Goal: Find specific page/section: Find specific page/section

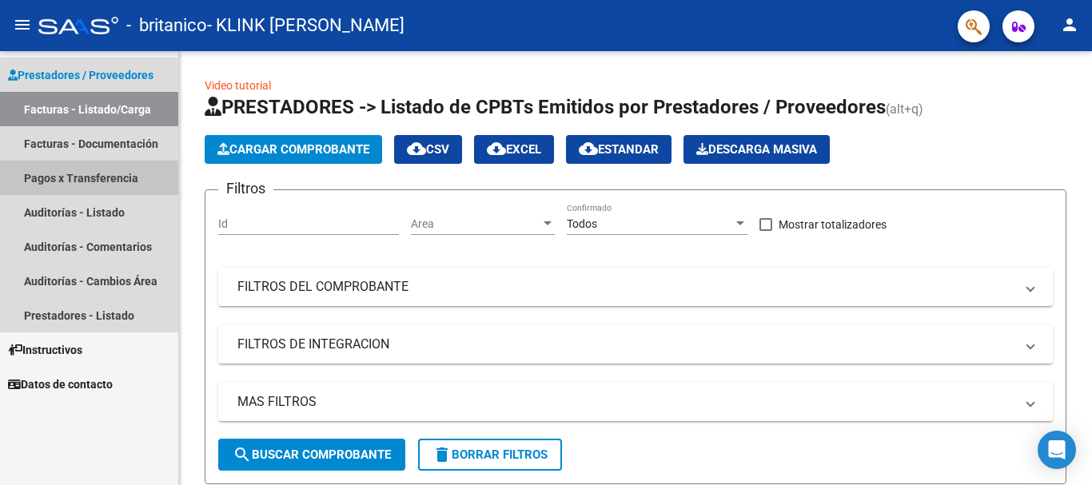
click at [124, 177] on link "Pagos x Transferencia" at bounding box center [89, 178] width 178 height 34
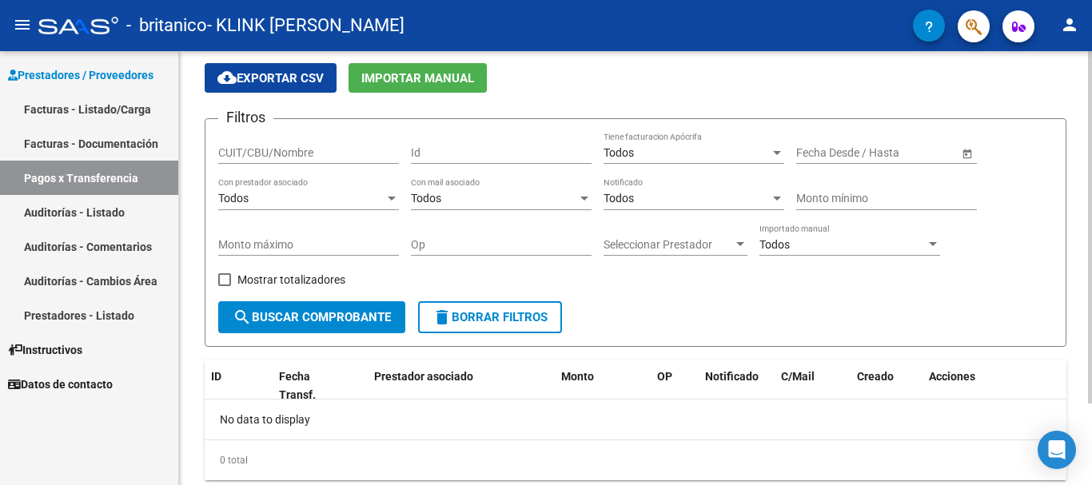
scroll to position [9, 0]
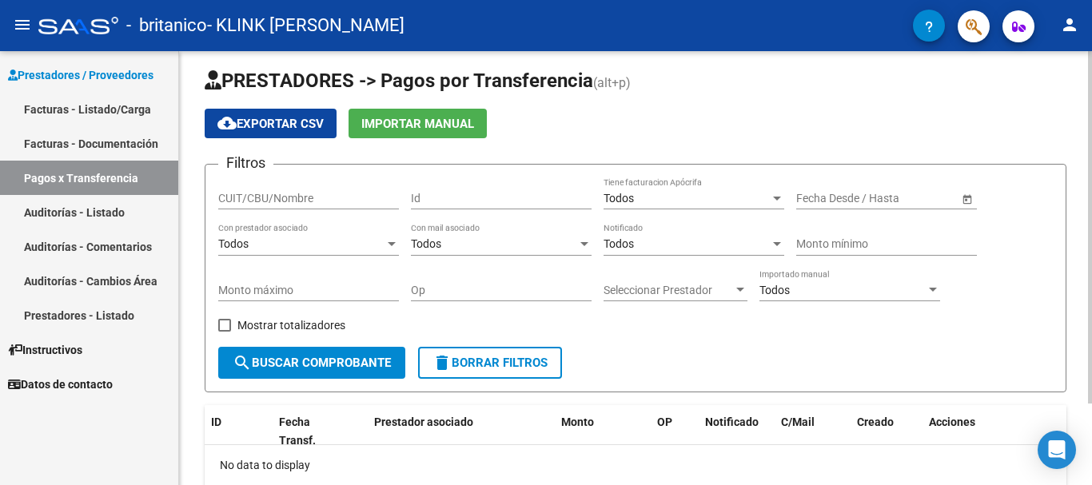
click at [1091, 98] on div at bounding box center [1090, 234] width 4 height 352
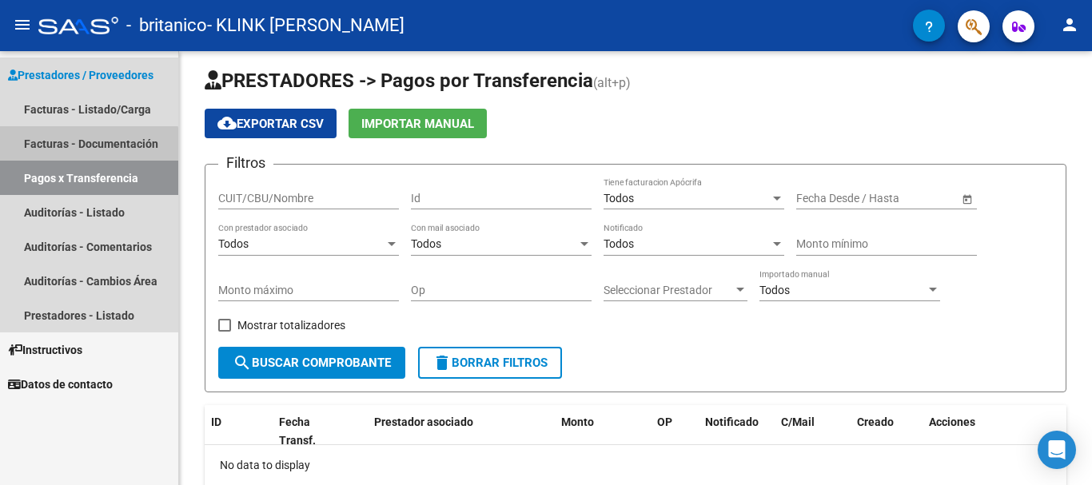
click at [59, 152] on link "Facturas - Documentación" at bounding box center [89, 143] width 178 height 34
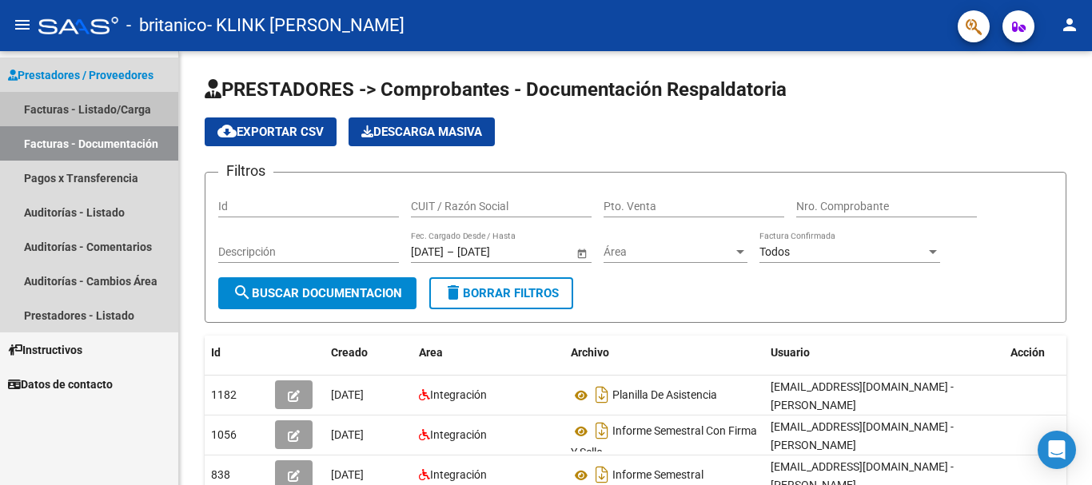
click at [91, 106] on link "Facturas - Listado/Carga" at bounding box center [89, 109] width 178 height 34
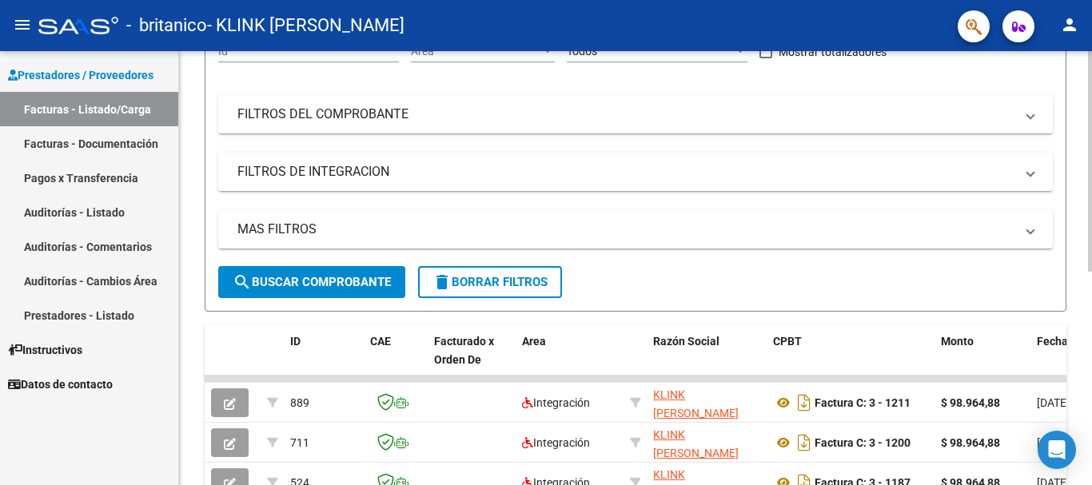
scroll to position [231, 0]
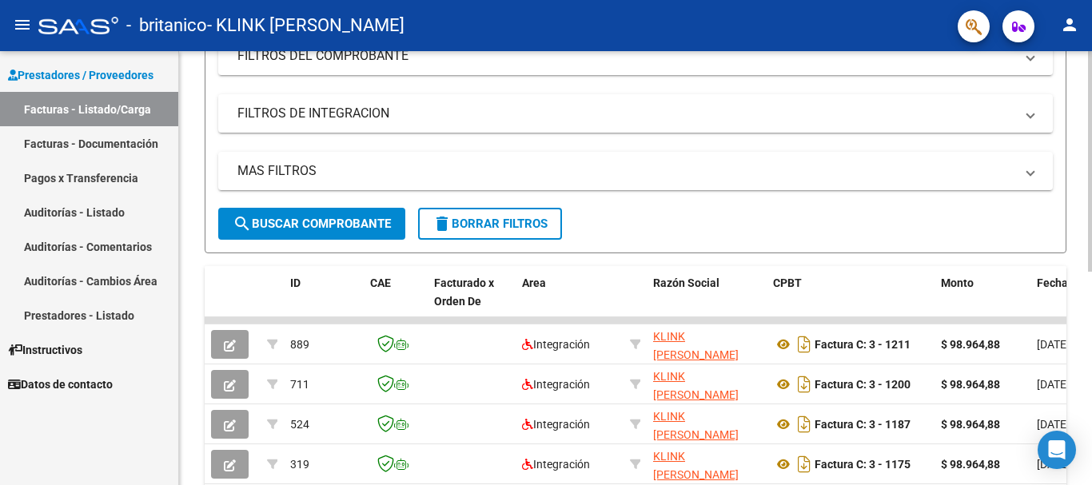
click at [1091, 267] on div at bounding box center [1090, 283] width 4 height 221
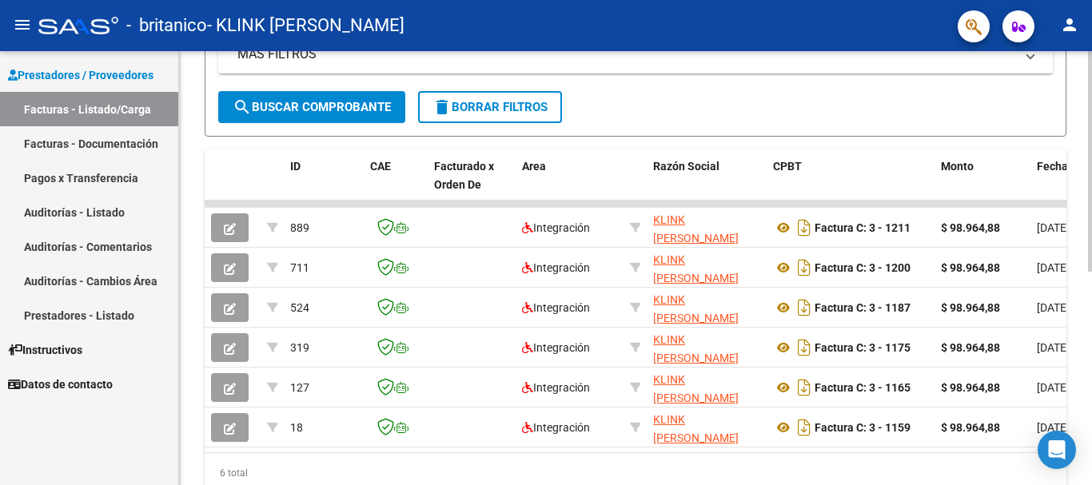
scroll to position [348, 0]
click at [1091, 327] on div at bounding box center [1090, 344] width 4 height 221
